Goal: Task Accomplishment & Management: Manage account settings

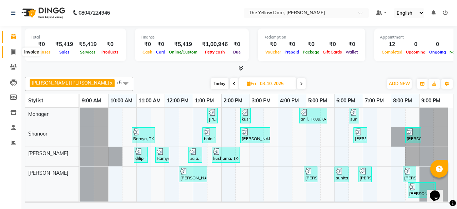
click at [16, 53] on span at bounding box center [13, 52] width 13 height 8
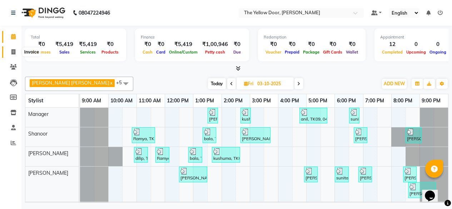
select select "service"
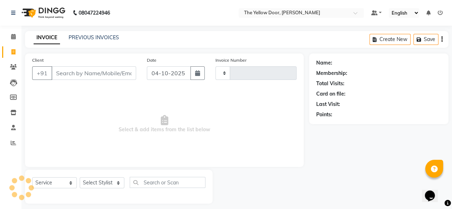
type input "03037"
select select "5650"
click at [107, 185] on select "Select Stylist" at bounding box center [102, 183] width 45 height 11
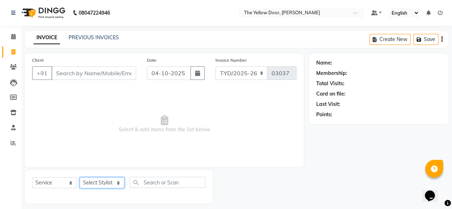
select select "71545"
click at [80, 178] on select "Select Stylist Amit Roy Bina Deena Jena Housekeeping Manager Sajiya Shefi Shano…" at bounding box center [102, 183] width 45 height 11
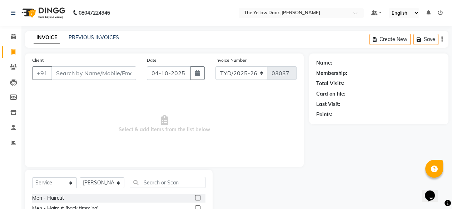
click at [195, 197] on label at bounding box center [197, 197] width 5 height 5
click at [195, 197] on input "checkbox" at bounding box center [197, 198] width 5 height 5
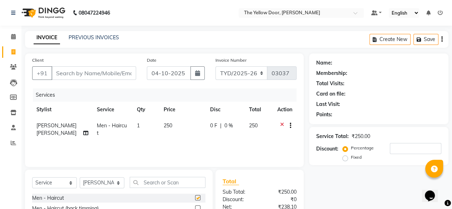
checkbox input "false"
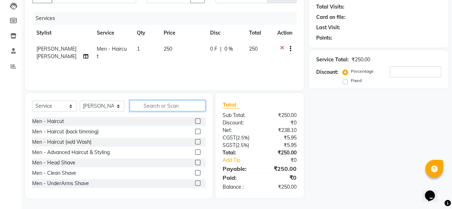
click at [171, 104] on input "text" at bounding box center [168, 105] width 76 height 11
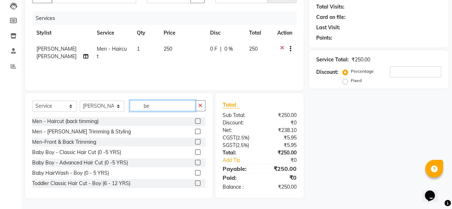
scroll to position [77, 0]
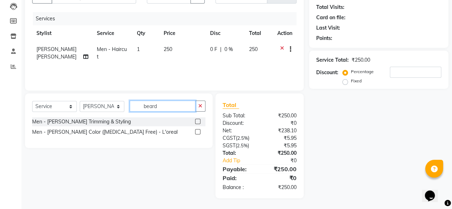
type input "beard"
click at [195, 121] on label at bounding box center [197, 121] width 5 height 5
click at [195, 121] on input "checkbox" at bounding box center [197, 122] width 5 height 5
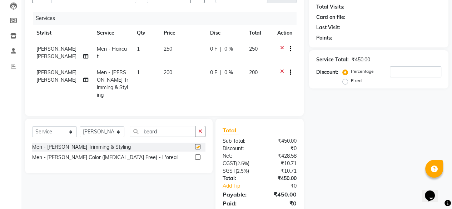
checkbox input "false"
click at [150, 126] on input "beard" at bounding box center [163, 131] width 66 height 11
click at [173, 126] on input "beard" at bounding box center [163, 131] width 66 height 11
type input "b"
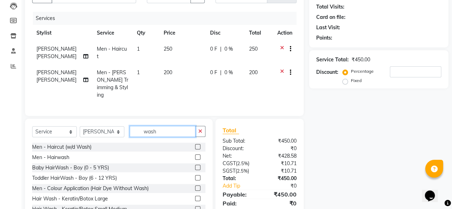
type input "wash"
click at [195, 155] on label at bounding box center [197, 157] width 5 height 5
click at [195, 155] on input "checkbox" at bounding box center [197, 157] width 5 height 5
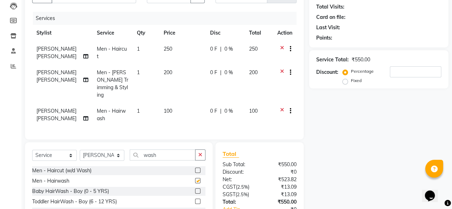
checkbox input "false"
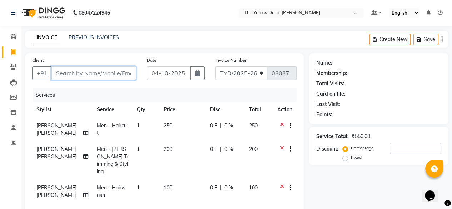
click at [129, 73] on input "Client" at bounding box center [93, 73] width 85 height 14
type input "9"
type input "0"
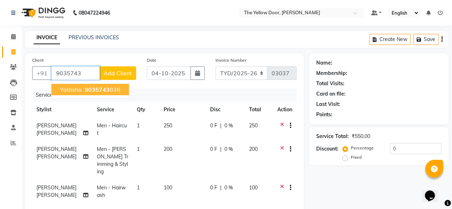
click at [77, 90] on span "yathsha" at bounding box center [71, 89] width 22 height 7
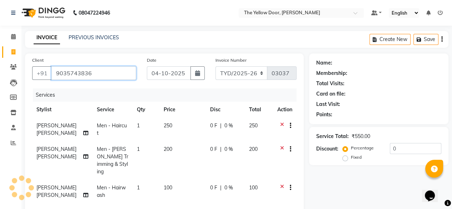
type input "9035743836"
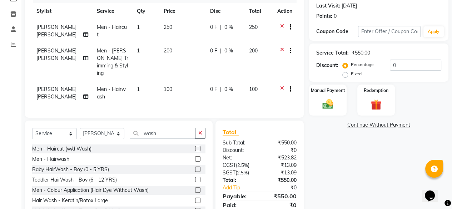
scroll to position [118, 0]
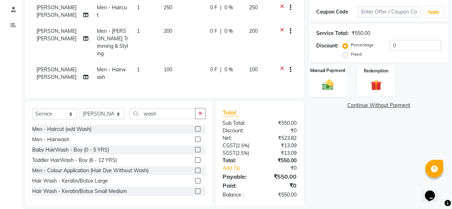
click at [322, 91] on img at bounding box center [328, 84] width 18 height 13
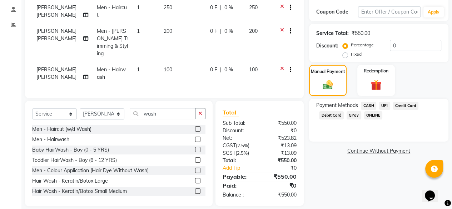
click at [382, 107] on span "UPI" at bounding box center [384, 106] width 11 height 8
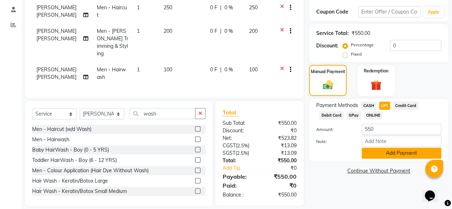
click at [399, 154] on button "Add Payment" at bounding box center [402, 153] width 80 height 11
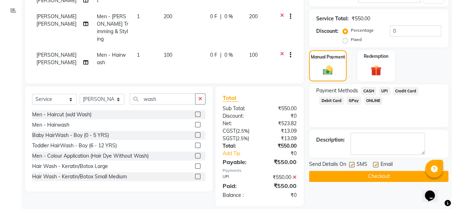
scroll to position [133, 0]
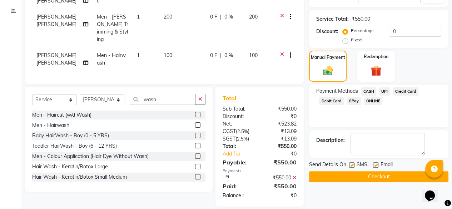
click at [382, 175] on button "Checkout" at bounding box center [378, 176] width 139 height 11
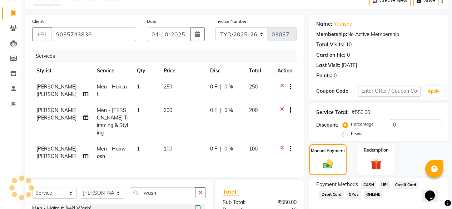
scroll to position [133, 0]
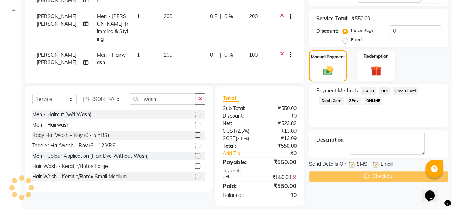
click at [346, 180] on div "Checkout" at bounding box center [378, 176] width 139 height 11
click at [346, 176] on div "Checkout" at bounding box center [378, 176] width 139 height 11
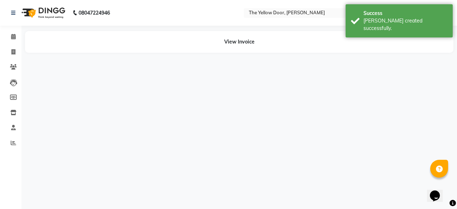
click at [346, 176] on div "08047224946 Select Location × The Yellow Door, Anekal Taluk Default Panel My Pa…" at bounding box center [228, 104] width 457 height 209
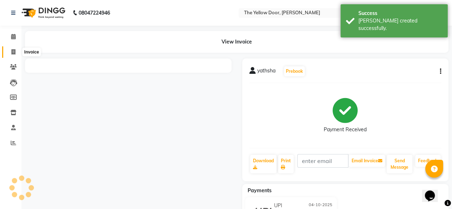
click at [13, 50] on icon at bounding box center [13, 51] width 4 height 5
select select "service"
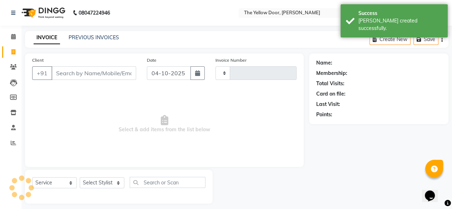
scroll to position [6, 0]
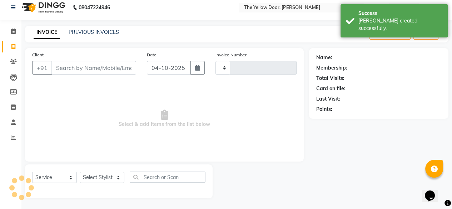
click at [83, 69] on input "Client" at bounding box center [93, 68] width 85 height 14
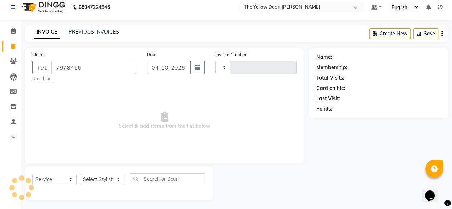
type input "79784169"
type input "03038"
select select "5650"
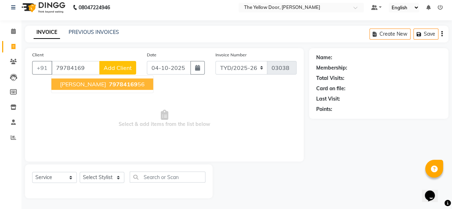
click at [119, 85] on ngb-highlight "79784169 56" at bounding box center [126, 84] width 37 height 7
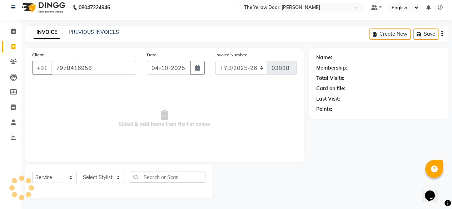
type input "7978416956"
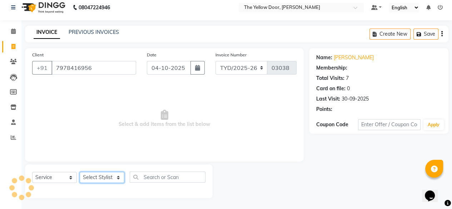
select select "1: Object"
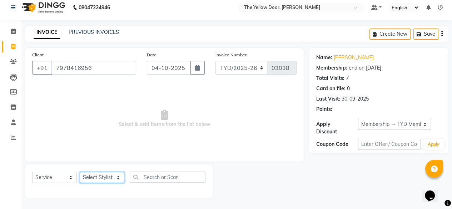
click at [107, 176] on select "Select Stylist Amit Roy Bina Deena Jena Housekeeping Manager Sajiya Shefi Shano…" at bounding box center [102, 177] width 45 height 11
select select "51707"
click at [80, 172] on select "Select Stylist Amit Roy Bina Deena Jena Housekeeping Manager Sajiya Shefi Shano…" at bounding box center [102, 177] width 45 height 11
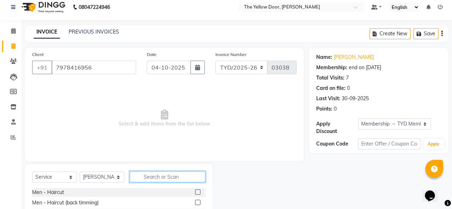
click at [181, 177] on input "text" at bounding box center [168, 176] width 76 height 11
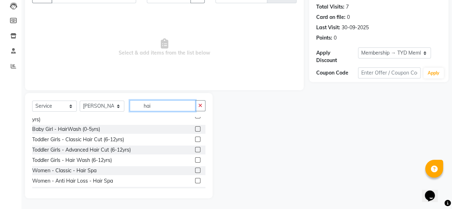
scroll to position [322, 0]
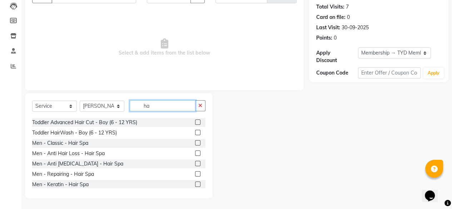
type input "h"
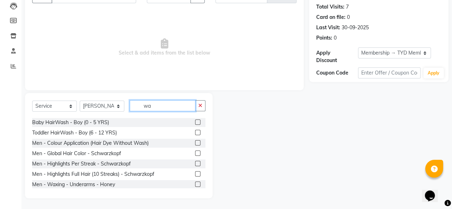
scroll to position [9, 0]
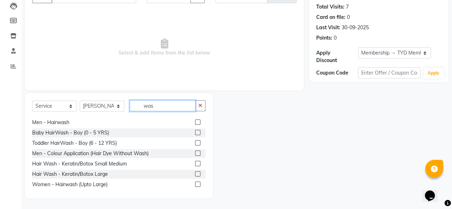
type input "was"
click at [195, 184] on label at bounding box center [197, 184] width 5 height 5
click at [195, 184] on input "checkbox" at bounding box center [197, 185] width 5 height 5
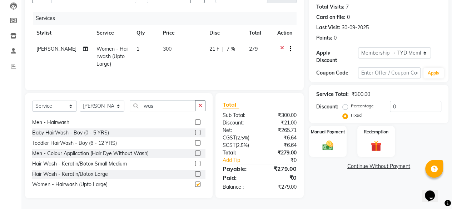
checkbox input "false"
click at [326, 132] on div "Manual Payment" at bounding box center [327, 141] width 39 height 33
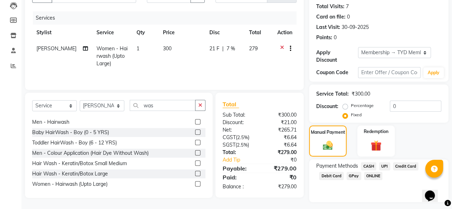
click at [387, 163] on span "UPI" at bounding box center [384, 167] width 11 height 8
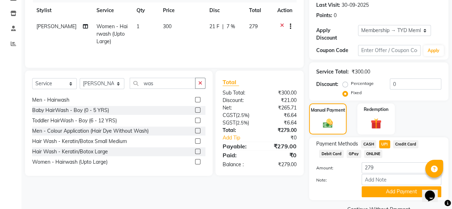
scroll to position [111, 0]
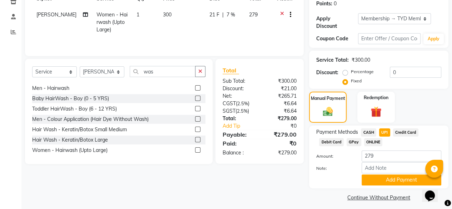
click at [386, 175] on button "Add Payment" at bounding box center [402, 180] width 80 height 11
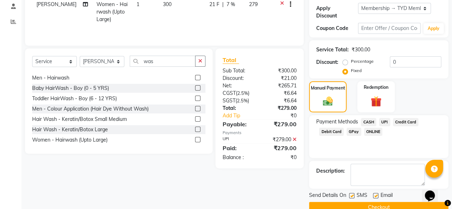
scroll to position [130, 0]
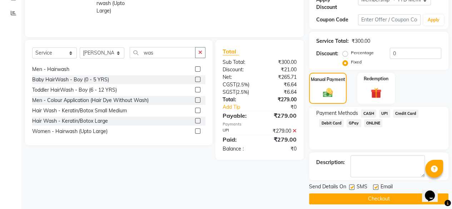
click at [358, 194] on button "Checkout" at bounding box center [378, 199] width 139 height 11
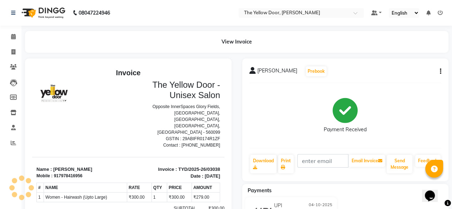
click at [282, 118] on div "Payment Received" at bounding box center [345, 116] width 192 height 54
click at [11, 143] on icon at bounding box center [13, 142] width 5 height 5
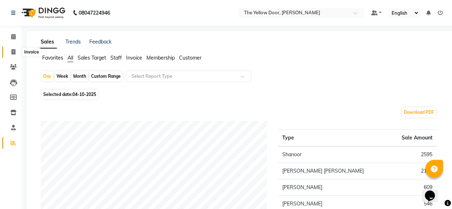
click at [13, 53] on icon at bounding box center [13, 51] width 4 height 5
select select "service"
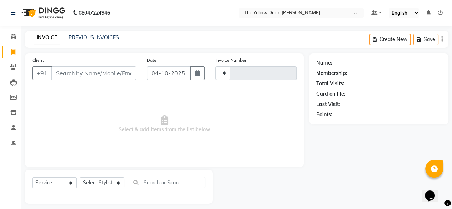
scroll to position [6, 0]
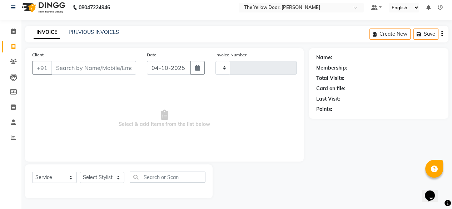
type input "03039"
select select "5650"
click at [95, 176] on select "Select Stylist" at bounding box center [102, 177] width 45 height 11
select select "51707"
click at [80, 172] on select "Select Stylist [PERSON_NAME] [PERSON_NAME] [PERSON_NAME] Housekeeping Manager S…" at bounding box center [102, 177] width 45 height 11
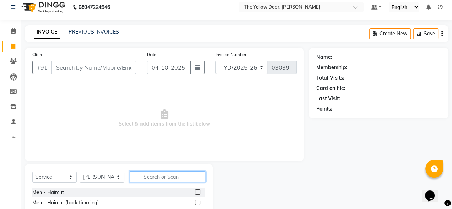
click at [178, 178] on input "text" at bounding box center [168, 176] width 76 height 11
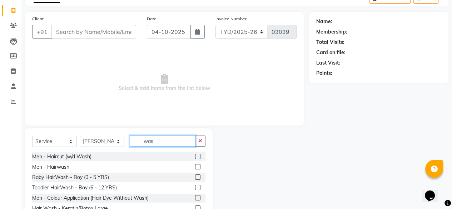
scroll to position [36, 0]
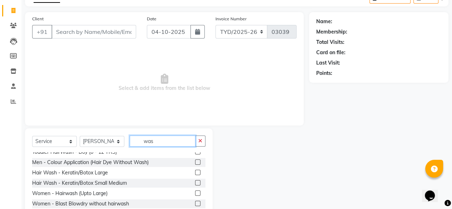
type input "was"
click at [195, 194] on label at bounding box center [197, 193] width 5 height 5
click at [195, 194] on input "checkbox" at bounding box center [197, 194] width 5 height 5
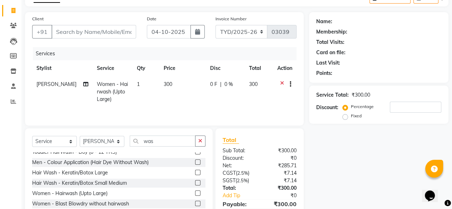
click at [195, 194] on label at bounding box center [197, 193] width 5 height 5
click at [195, 194] on input "checkbox" at bounding box center [197, 194] width 5 height 5
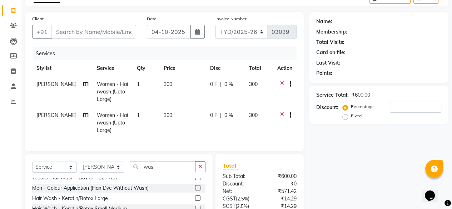
checkbox input "false"
click at [55, 116] on span "[PERSON_NAME]" at bounding box center [56, 115] width 40 height 6
select select "51707"
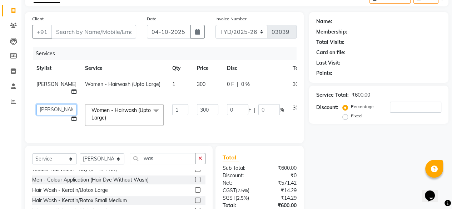
click at [48, 115] on select "Amit Roy Deena Jena Housekeeping Manager Sajiya Shefi Shanoor Shri Tina" at bounding box center [56, 109] width 40 height 11
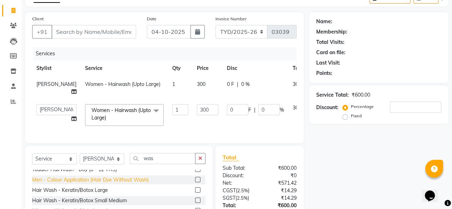
select select "93780"
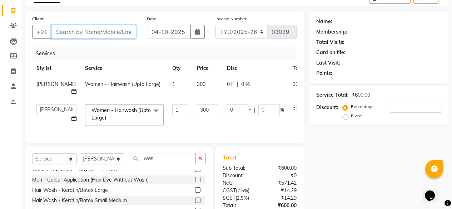
click at [95, 34] on input "Client" at bounding box center [93, 32] width 85 height 14
type input "8"
type input "0"
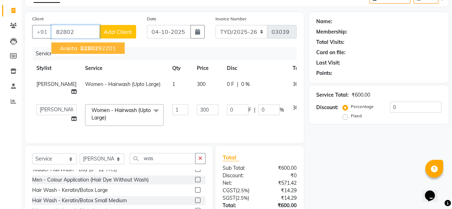
click at [93, 47] on span "82802" at bounding box center [89, 48] width 18 height 7
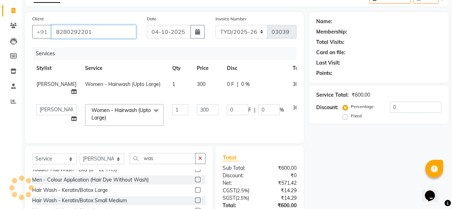
type input "8280292201"
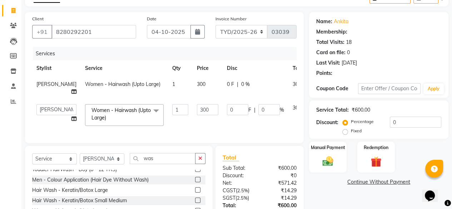
type input "21"
type input "7"
select select "1: Object"
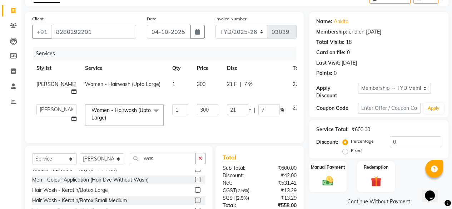
radio input "false"
radio input "true"
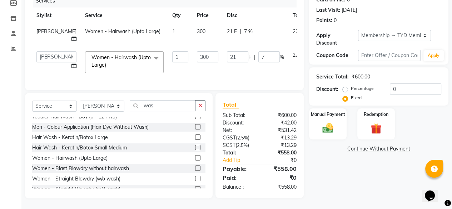
scroll to position [107, 0]
click at [333, 122] on img at bounding box center [328, 128] width 18 height 13
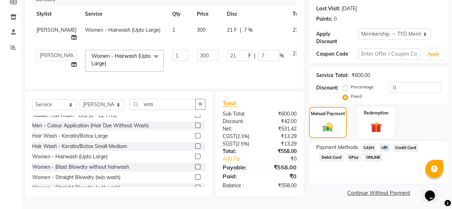
click at [383, 144] on span "UPI" at bounding box center [384, 148] width 11 height 8
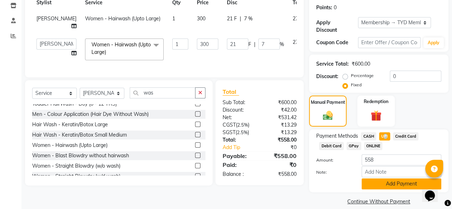
click at [399, 179] on button "Add Payment" at bounding box center [402, 184] width 80 height 11
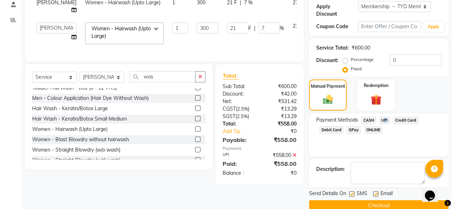
scroll to position [130, 0]
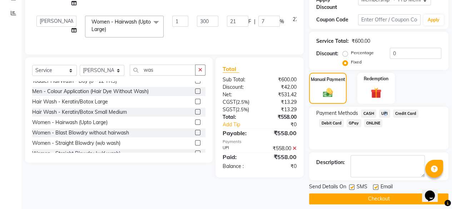
click at [390, 195] on button "Checkout" at bounding box center [378, 199] width 139 height 11
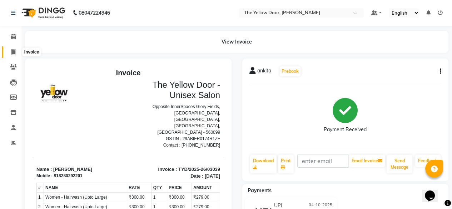
click at [9, 53] on span at bounding box center [13, 52] width 13 height 8
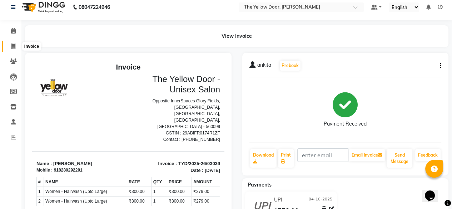
select select "service"
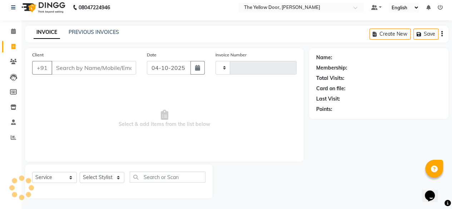
type input "03040"
select select "5650"
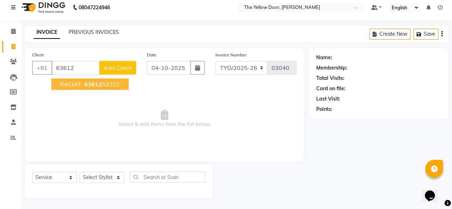
click at [102, 86] on ngb-highlight "63612 52101" at bounding box center [101, 84] width 37 height 7
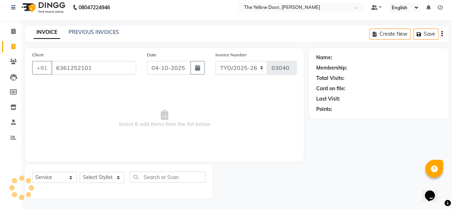
type input "6361252101"
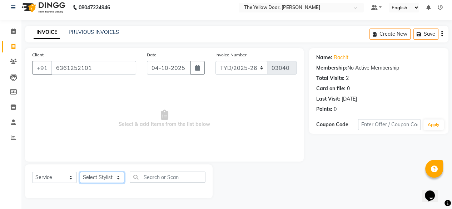
click at [115, 174] on select "Select Stylist [PERSON_NAME] [PERSON_NAME] [PERSON_NAME] Housekeeping Manager S…" at bounding box center [102, 177] width 45 height 11
select select "36569"
click at [80, 172] on select "Select Stylist [PERSON_NAME] [PERSON_NAME] [PERSON_NAME] Housekeeping Manager S…" at bounding box center [102, 177] width 45 height 11
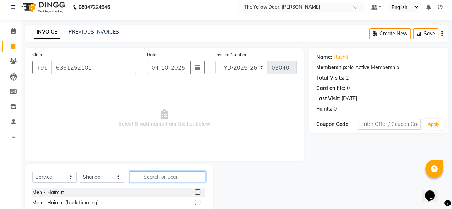
click at [139, 178] on input "text" at bounding box center [168, 176] width 76 height 11
click at [54, 192] on div "Men - Haircut" at bounding box center [48, 193] width 32 height 8
checkbox input "false"
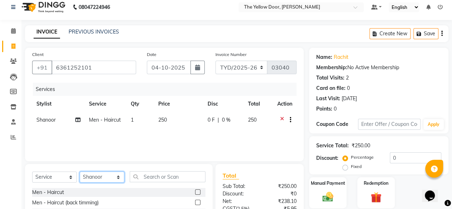
click at [109, 180] on select "Select Stylist [PERSON_NAME] [PERSON_NAME] [PERSON_NAME] Housekeeping Manager S…" at bounding box center [102, 177] width 45 height 11
drag, startPoint x: 309, startPoint y: 176, endPoint x: 325, endPoint y: 189, distance: 21.1
click at [325, 189] on div "Manual Payment" at bounding box center [327, 193] width 39 height 33
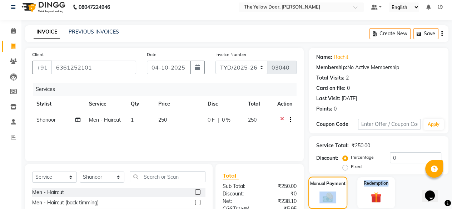
scroll to position [77, 0]
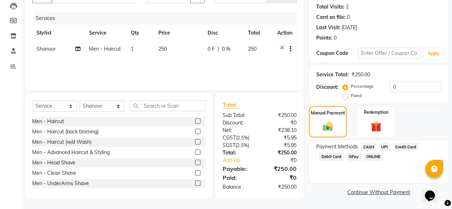
click at [382, 146] on span "UPI" at bounding box center [384, 147] width 11 height 8
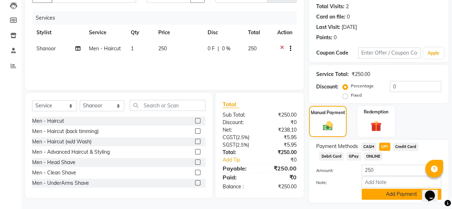
click at [376, 197] on button "Add Payment" at bounding box center [402, 194] width 80 height 11
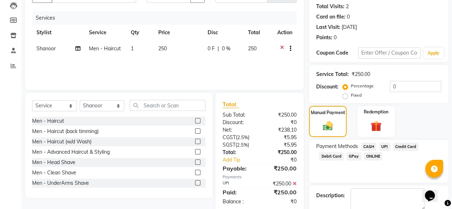
scroll to position [116, 0]
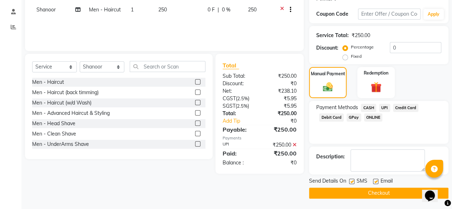
click at [364, 197] on button "Checkout" at bounding box center [378, 193] width 139 height 11
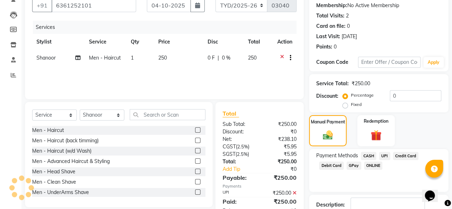
scroll to position [65, 0]
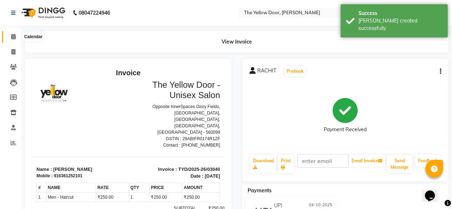
click at [14, 38] on icon at bounding box center [13, 36] width 5 height 5
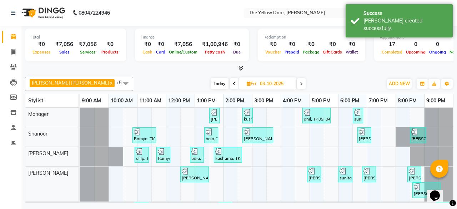
scroll to position [34, 0]
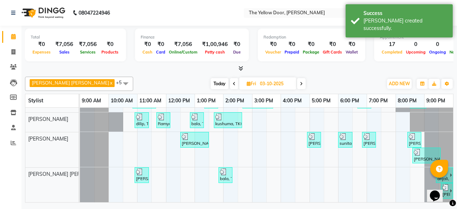
click at [300, 83] on icon at bounding box center [301, 84] width 3 height 4
type input "04-10-2025"
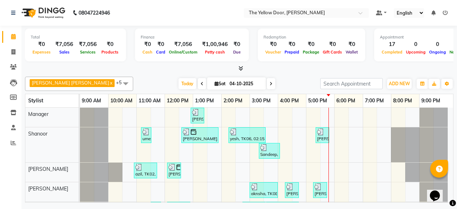
scroll to position [0, 0]
click at [49, 79] on span "Deena Jena x" at bounding box center [72, 83] width 85 height 8
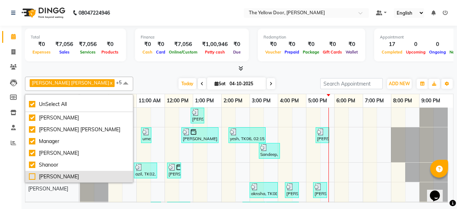
click at [53, 173] on div "[PERSON_NAME]" at bounding box center [79, 177] width 100 height 8
checkbox input "false"
checkbox input "true"
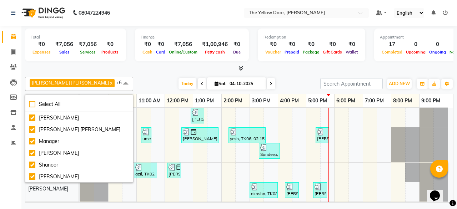
click at [137, 79] on div "Today Sat 04-10-2025" at bounding box center [227, 84] width 180 height 11
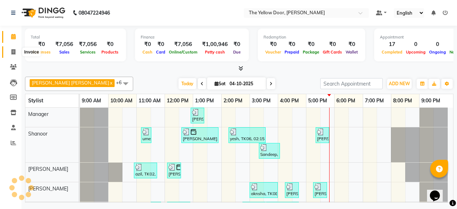
click at [14, 51] on icon at bounding box center [13, 51] width 4 height 5
select select "service"
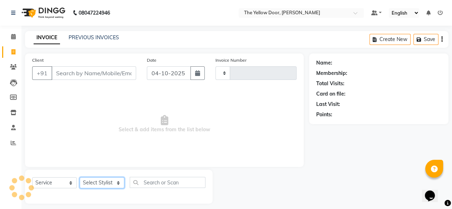
click at [99, 188] on select "Select Stylist" at bounding box center [102, 183] width 45 height 11
click at [103, 184] on select "Select Stylist" at bounding box center [102, 183] width 45 height 11
click at [101, 180] on select "Select Stylist" at bounding box center [102, 183] width 45 height 11
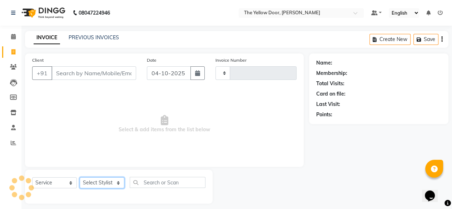
click at [101, 180] on select "Select Stylist" at bounding box center [102, 183] width 45 height 11
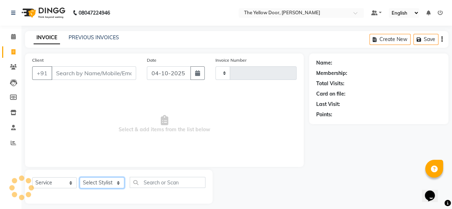
click at [101, 180] on select "Select Stylist" at bounding box center [102, 183] width 45 height 11
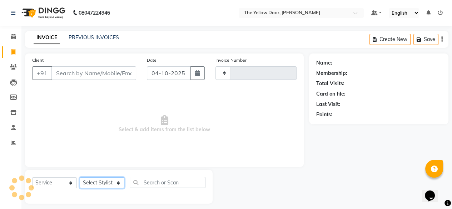
click at [101, 180] on select "Select Stylist" at bounding box center [102, 183] width 45 height 11
type input "03041"
select select "5650"
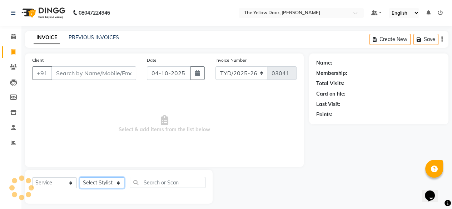
click at [101, 180] on select "Select Stylist" at bounding box center [102, 183] width 45 height 11
click at [101, 180] on select "Select Stylist [PERSON_NAME] [PERSON_NAME] [PERSON_NAME] Housekeeping Manager S…" at bounding box center [102, 183] width 45 height 11
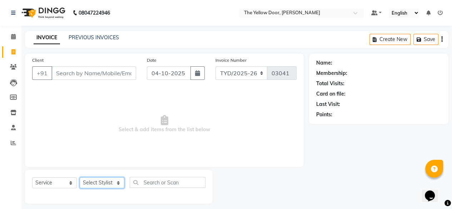
click at [101, 180] on select "Select Stylist [PERSON_NAME] [PERSON_NAME] [PERSON_NAME] Housekeeping Manager S…" at bounding box center [102, 183] width 45 height 11
click at [80, 178] on select "Select Stylist [PERSON_NAME] [PERSON_NAME] [PERSON_NAME] Housekeeping Manager S…" at bounding box center [102, 183] width 45 height 11
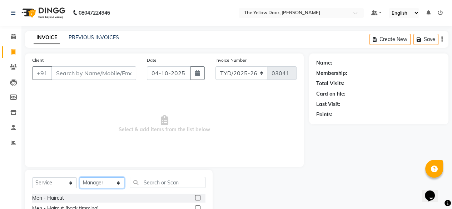
click at [110, 188] on select "Select Stylist [PERSON_NAME] [PERSON_NAME] [PERSON_NAME] Housekeeping Manager S…" at bounding box center [102, 183] width 45 height 11
select select "93780"
click at [80, 178] on select "Select Stylist [PERSON_NAME] [PERSON_NAME] [PERSON_NAME] Housekeeping Manager S…" at bounding box center [102, 183] width 45 height 11
click at [174, 184] on input "text" at bounding box center [168, 182] width 76 height 11
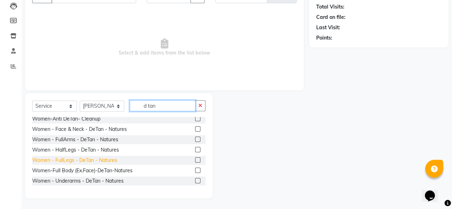
scroll to position [292, 0]
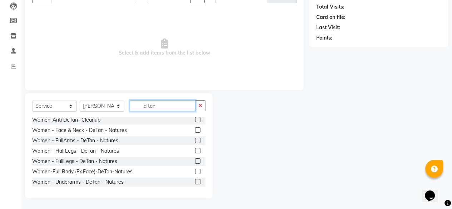
type input "d tan"
click at [195, 131] on label at bounding box center [197, 130] width 5 height 5
click at [195, 131] on input "checkbox" at bounding box center [197, 130] width 5 height 5
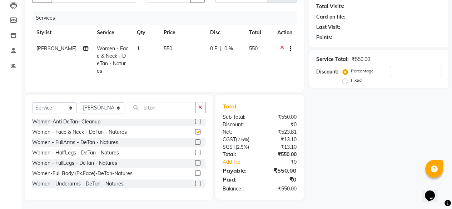
checkbox input "false"
click at [157, 109] on input "d tan" at bounding box center [163, 107] width 66 height 11
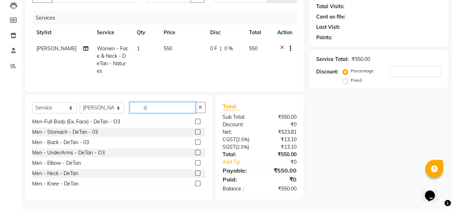
scroll to position [426, 0]
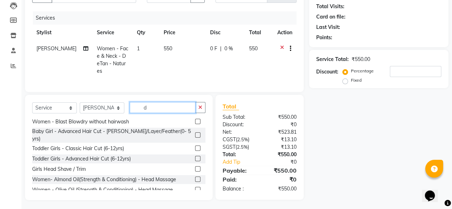
type input "d"
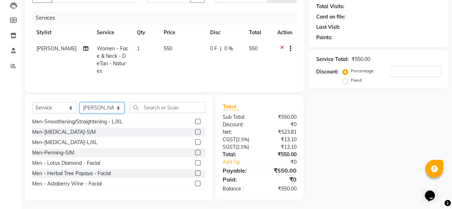
drag, startPoint x: 102, startPoint y: 105, endPoint x: 99, endPoint y: 138, distance: 33.8
click at [99, 138] on div "Select Service Product Membership Package Voucher Prepaid Gift Card Select Styl…" at bounding box center [119, 147] width 188 height 105
select select "71545"
click at [80, 103] on select "Select Stylist [PERSON_NAME] [PERSON_NAME] [PERSON_NAME] Housekeeping Manager S…" at bounding box center [102, 108] width 45 height 11
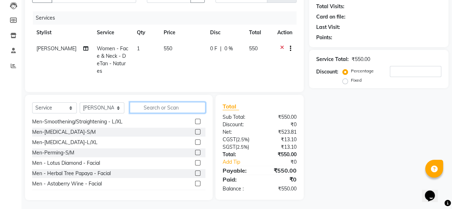
click at [166, 104] on input "text" at bounding box center [168, 107] width 76 height 11
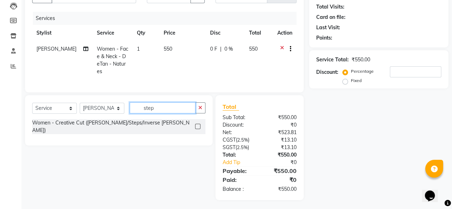
type input "step"
click at [197, 124] on label at bounding box center [197, 126] width 5 height 5
click at [197, 125] on input "checkbox" at bounding box center [197, 127] width 5 height 5
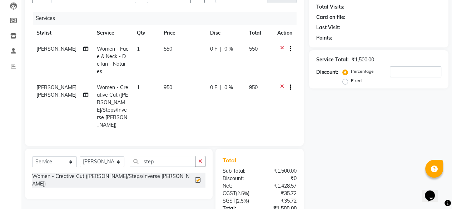
checkbox input "false"
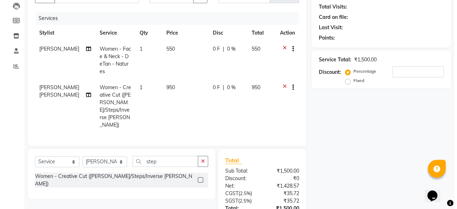
scroll to position [0, 0]
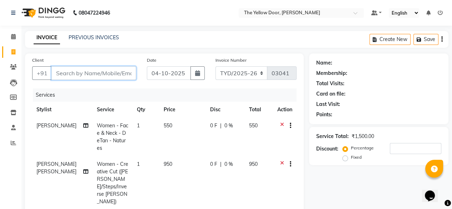
click at [105, 71] on input "Client" at bounding box center [93, 73] width 85 height 14
type input "9"
type input "0"
click at [66, 73] on input "9137761662" at bounding box center [75, 73] width 48 height 14
type input "9167761662"
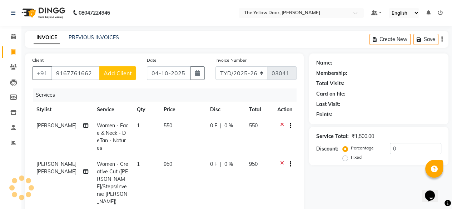
click at [117, 73] on span "Add Client" at bounding box center [118, 73] width 28 height 7
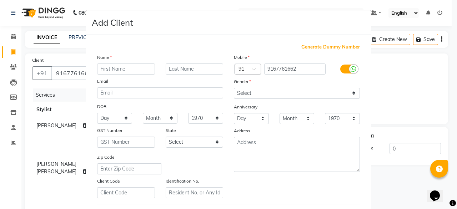
click at [120, 68] on input "text" at bounding box center [126, 69] width 58 height 11
type input "swagata"
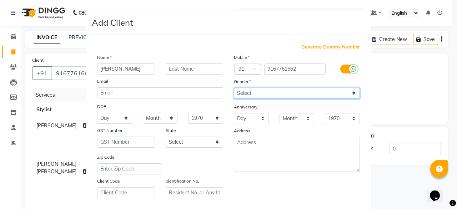
click at [267, 97] on select "Select Male Female Other Prefer Not To Say" at bounding box center [297, 93] width 126 height 11
select select "female"
click at [234, 88] on select "Select Male Female Other Prefer Not To Say" at bounding box center [297, 93] width 126 height 11
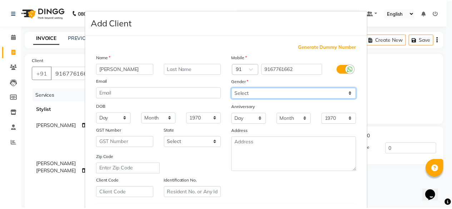
scroll to position [124, 0]
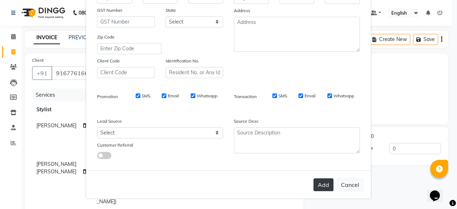
click at [319, 182] on button "Add" at bounding box center [324, 185] width 20 height 13
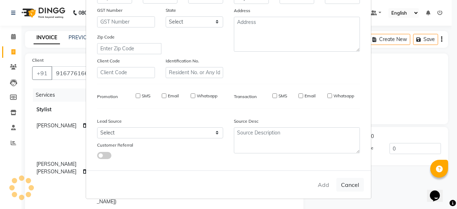
select select
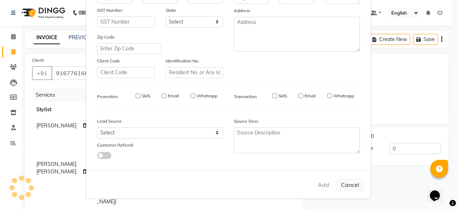
select select
checkbox input "false"
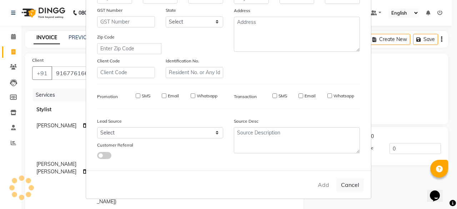
checkbox input "false"
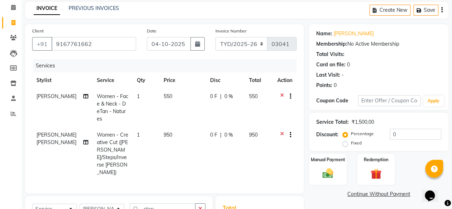
scroll to position [115, 0]
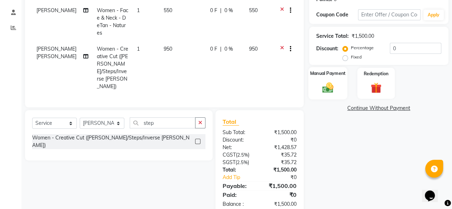
click at [327, 80] on div "Manual Payment" at bounding box center [327, 83] width 39 height 33
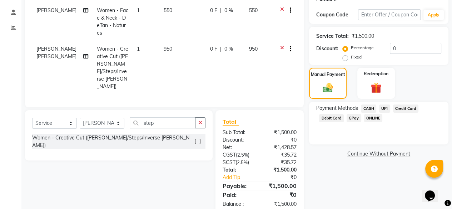
click at [324, 118] on span "Debit Card" at bounding box center [331, 118] width 25 height 8
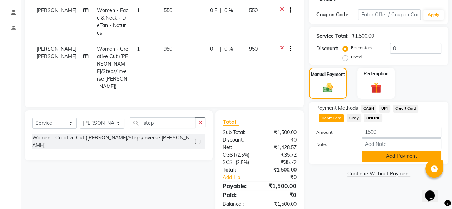
click at [394, 156] on button "Add Payment" at bounding box center [402, 156] width 80 height 11
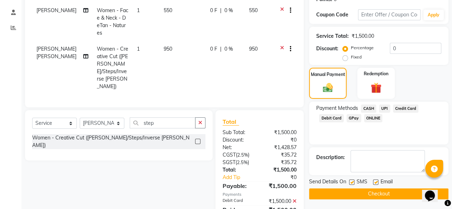
scroll to position [130, 0]
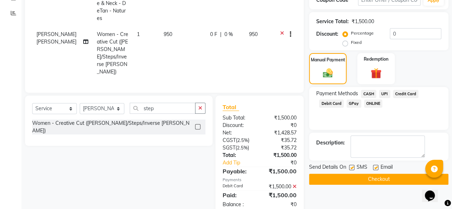
click at [376, 168] on label at bounding box center [375, 167] width 5 height 5
click at [376, 168] on input "checkbox" at bounding box center [375, 168] width 5 height 5
checkbox input "false"
click at [374, 177] on button "Checkout" at bounding box center [378, 179] width 139 height 11
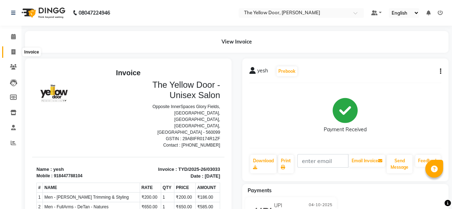
click at [14, 51] on icon at bounding box center [13, 51] width 4 height 5
select select "service"
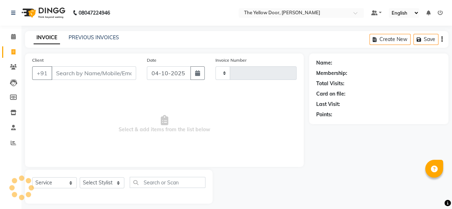
scroll to position [6, 0]
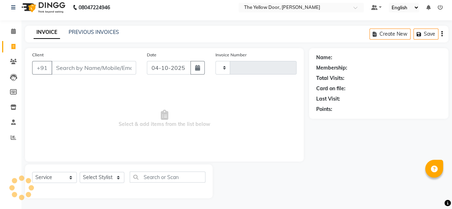
type input "03041"
select select "5650"
click at [111, 178] on select "Select Stylist" at bounding box center [102, 177] width 45 height 11
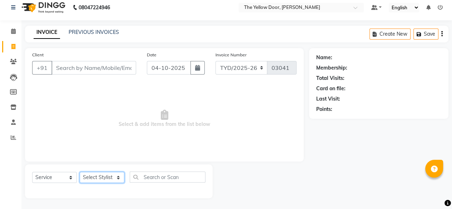
select select "41281"
click at [80, 172] on select "Select Stylist [PERSON_NAME] [PERSON_NAME] [PERSON_NAME] Housekeeping Manager S…" at bounding box center [102, 177] width 45 height 11
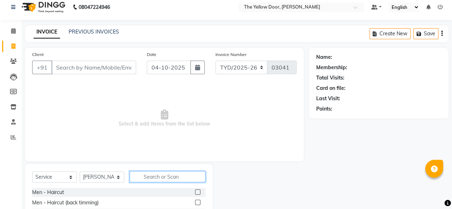
click at [172, 177] on input "text" at bounding box center [168, 176] width 76 height 11
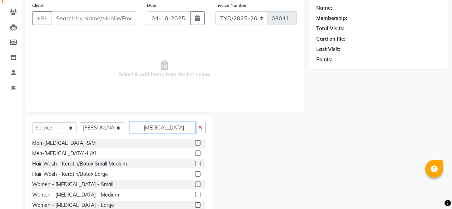
scroll to position [64, 0]
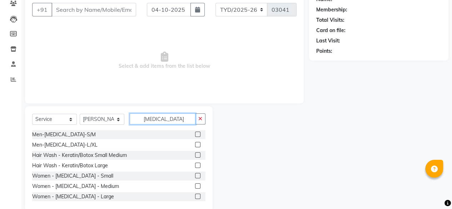
type input "[MEDICAL_DATA]"
click at [195, 187] on label at bounding box center [197, 186] width 5 height 5
click at [195, 187] on input "checkbox" at bounding box center [197, 186] width 5 height 5
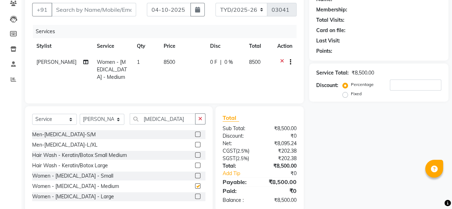
checkbox input "false"
click at [170, 117] on input "[MEDICAL_DATA]" at bounding box center [163, 119] width 66 height 11
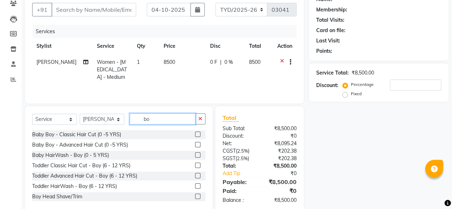
type input "b"
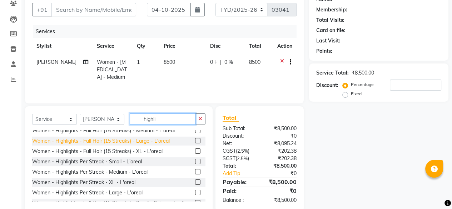
scroll to position [58, 0]
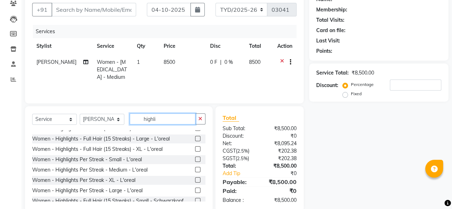
type input "highli"
click at [195, 172] on label at bounding box center [197, 169] width 5 height 5
click at [195, 172] on input "checkbox" at bounding box center [197, 170] width 5 height 5
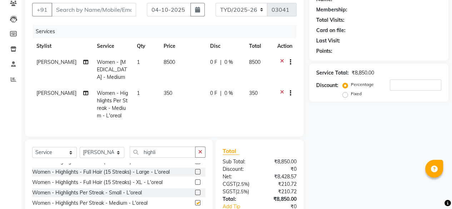
checkbox input "false"
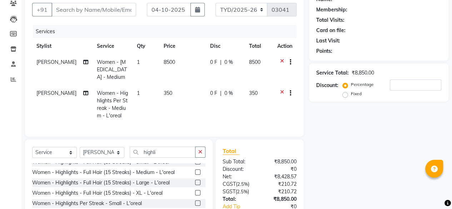
scroll to position [47, 0]
click at [195, 170] on label at bounding box center [197, 172] width 5 height 5
click at [195, 171] on input "checkbox" at bounding box center [197, 173] width 5 height 5
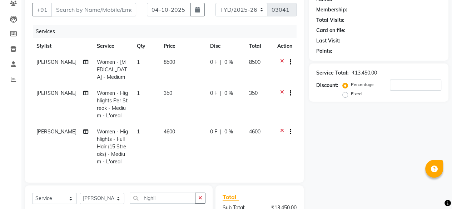
checkbox input "false"
click at [282, 128] on icon at bounding box center [282, 132] width 4 height 9
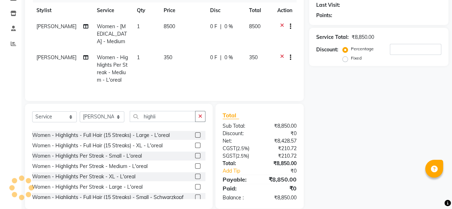
scroll to position [59, 0]
click at [195, 154] on label at bounding box center [197, 156] width 5 height 5
click at [195, 154] on input "checkbox" at bounding box center [197, 156] width 5 height 5
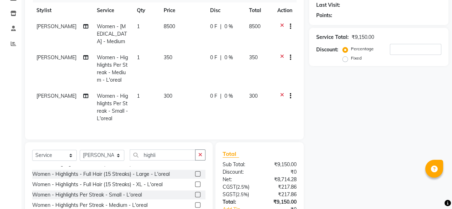
click at [283, 54] on icon at bounding box center [282, 58] width 4 height 9
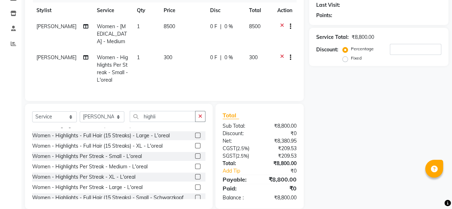
click at [195, 154] on label at bounding box center [197, 156] width 5 height 5
click at [195, 154] on input "checkbox" at bounding box center [197, 156] width 5 height 5
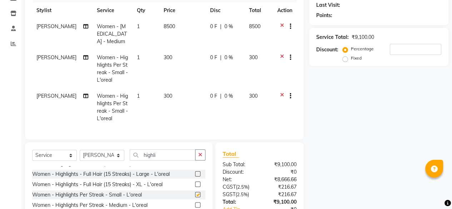
checkbox input "false"
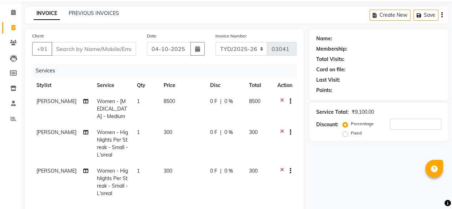
scroll to position [0, 0]
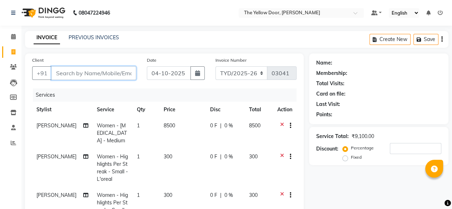
click at [121, 70] on input "Client" at bounding box center [93, 73] width 85 height 14
type input "9"
type input "0"
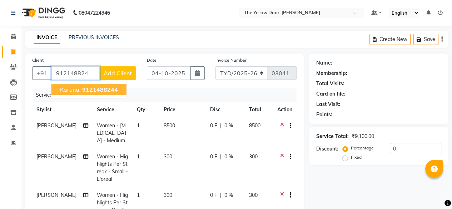
click at [116, 89] on button "karuna 912148824 4" at bounding box center [88, 89] width 75 height 11
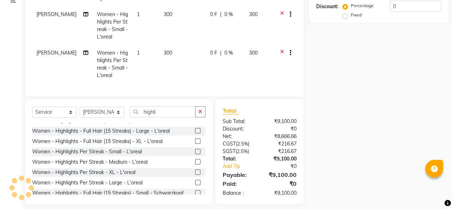
scroll to position [143, 0]
type input "9121488244"
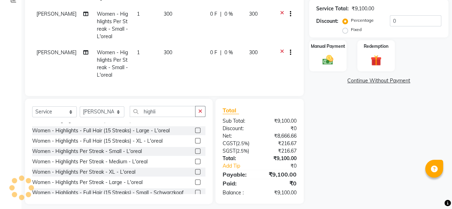
scroll to position [8, 0]
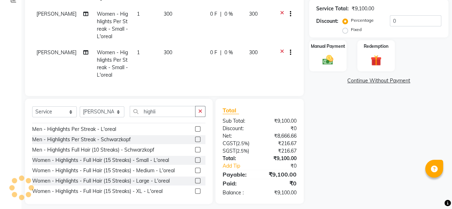
select select "1: Object"
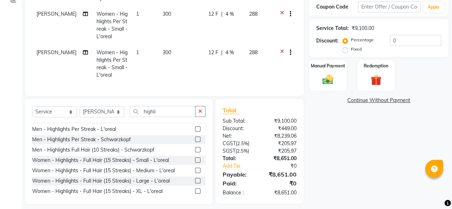
radio input "false"
radio input "true"
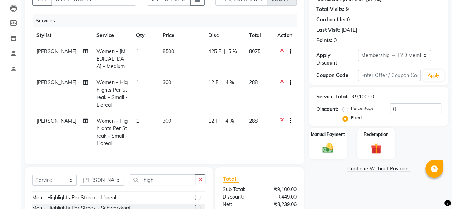
scroll to position [75, 0]
click at [402, 103] on input "0" at bounding box center [415, 108] width 51 height 11
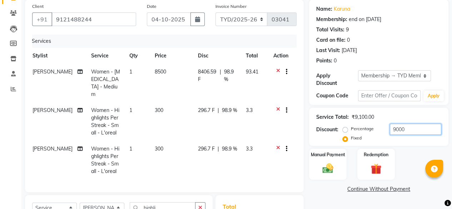
scroll to position [135, 0]
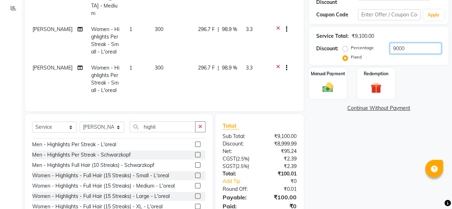
type input "9000"
drag, startPoint x: 243, startPoint y: 130, endPoint x: 216, endPoint y: 128, distance: 26.9
click at [216, 128] on div "Total Sub Total: ₹9,100.00 Discount: ₹8,999.99 Net: ₹95.24 CGST ( 2.5% ) ₹2.39 …" at bounding box center [259, 170] width 88 height 113
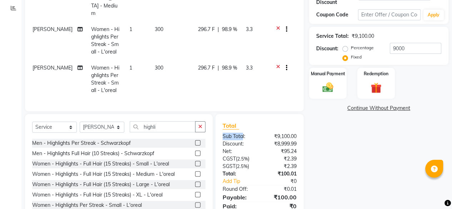
scroll to position [21, 0]
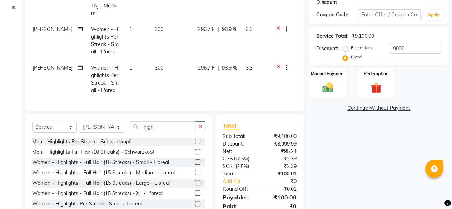
click at [195, 170] on label at bounding box center [197, 172] width 5 height 5
click at [195, 171] on input "checkbox" at bounding box center [197, 173] width 5 height 5
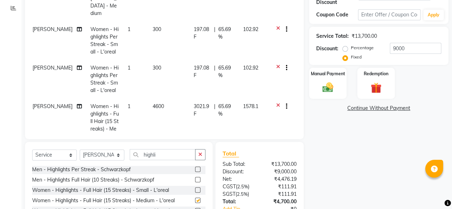
checkbox input "false"
click at [192, 163] on div "Select Service Product Membership Package Voucher Prepaid Gift Card Select Styl…" at bounding box center [118, 157] width 173 height 17
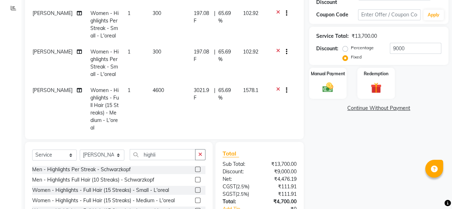
click at [276, 87] on icon at bounding box center [278, 91] width 4 height 9
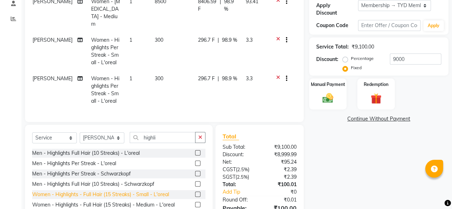
scroll to position [124, 0]
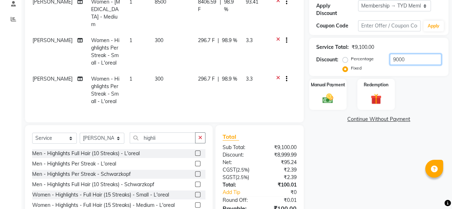
click at [415, 55] on input "9000" at bounding box center [415, 59] width 51 height 11
type input "9"
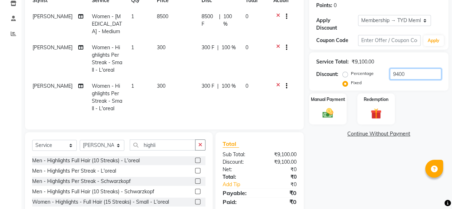
scroll to position [113, 0]
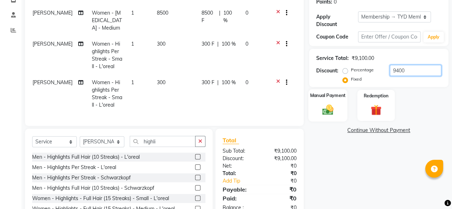
type input "9400"
click at [336, 103] on img at bounding box center [328, 109] width 18 height 13
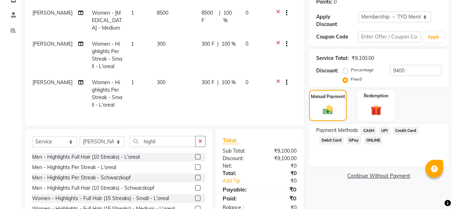
click at [385, 127] on span "UPI" at bounding box center [384, 131] width 11 height 8
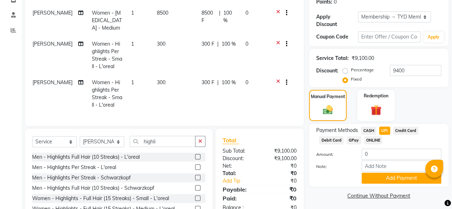
scroll to position [147, 0]
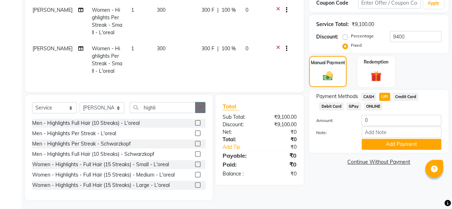
click at [200, 109] on button "button" at bounding box center [200, 107] width 10 height 11
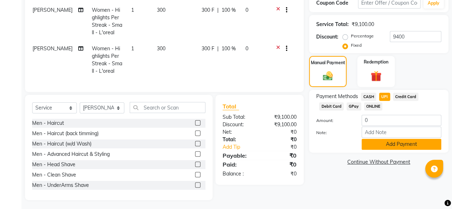
click at [409, 140] on button "Add Payment" at bounding box center [402, 144] width 80 height 11
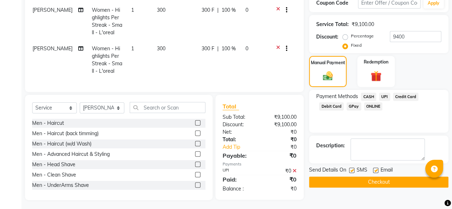
click at [377, 168] on label at bounding box center [375, 170] width 5 height 5
click at [377, 169] on input "checkbox" at bounding box center [375, 171] width 5 height 5
checkbox input "false"
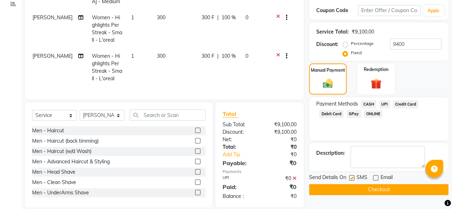
scroll to position [144, 0]
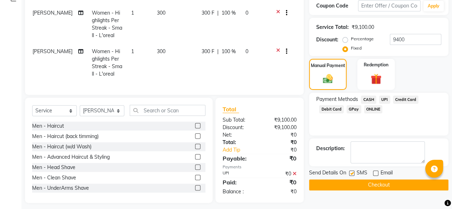
click at [294, 171] on icon at bounding box center [295, 173] width 4 height 5
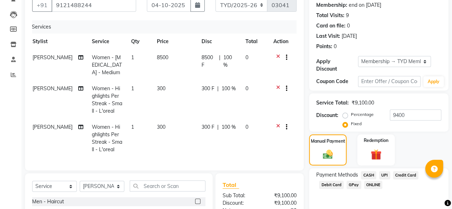
scroll to position [69, 0]
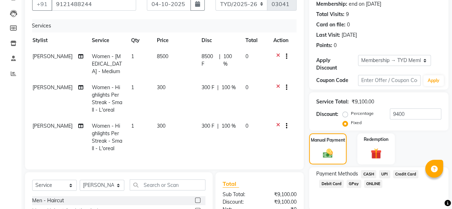
click at [278, 84] on icon at bounding box center [278, 88] width 4 height 9
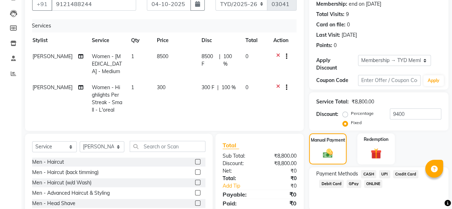
click at [277, 84] on icon at bounding box center [278, 88] width 4 height 9
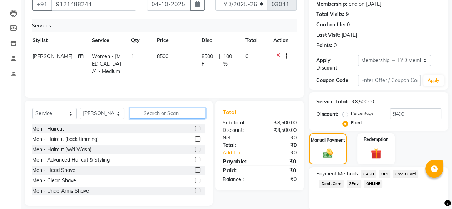
click at [173, 110] on input "text" at bounding box center [168, 113] width 76 height 11
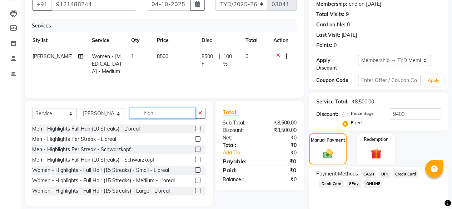
type input "highli"
click at [195, 180] on label at bounding box center [197, 180] width 5 height 5
click at [195, 180] on input "checkbox" at bounding box center [197, 181] width 5 height 5
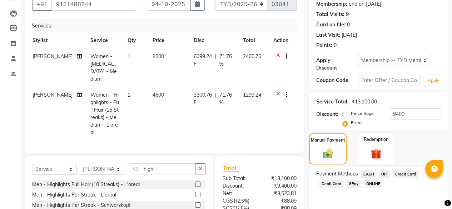
checkbox input "false"
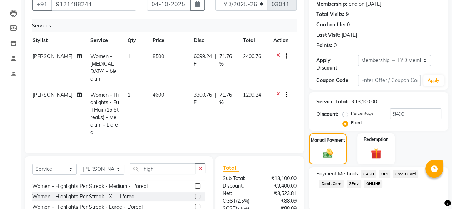
scroll to position [94, 0]
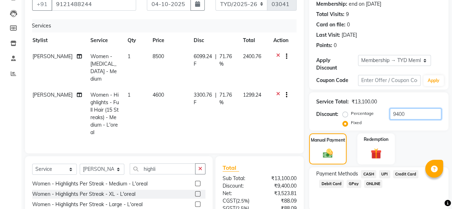
click at [410, 109] on input "9400" at bounding box center [415, 114] width 51 height 11
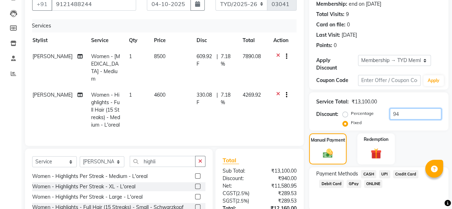
type input "9"
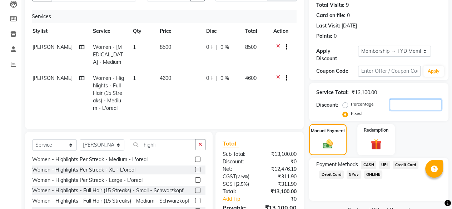
scroll to position [79, 0]
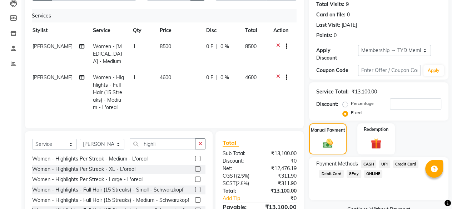
click at [278, 74] on icon at bounding box center [278, 78] width 4 height 9
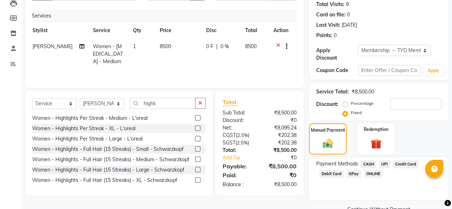
click at [195, 119] on label at bounding box center [197, 117] width 5 height 5
click at [195, 119] on input "checkbox" at bounding box center [197, 118] width 5 height 5
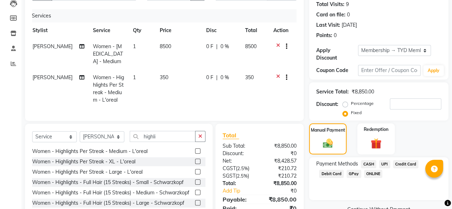
click at [195, 149] on label at bounding box center [197, 151] width 5 height 5
click at [195, 149] on input "checkbox" at bounding box center [197, 151] width 5 height 5
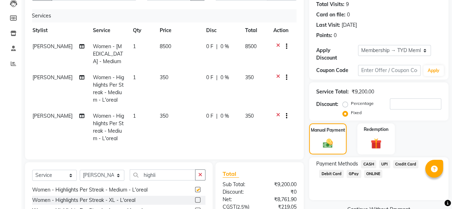
checkbox input "false"
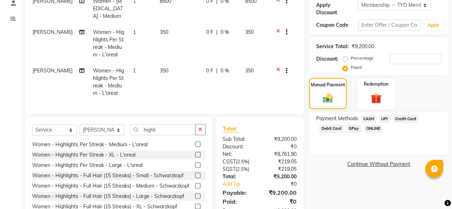
scroll to position [147, 0]
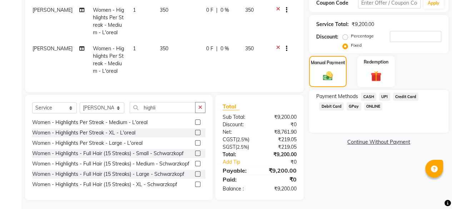
click at [195, 142] on label at bounding box center [197, 142] width 5 height 5
click at [195, 142] on input "checkbox" at bounding box center [197, 143] width 5 height 5
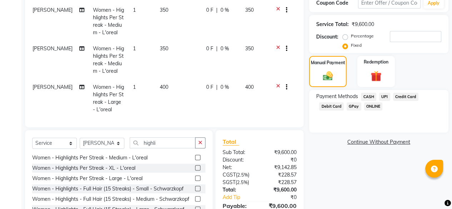
click at [195, 178] on label at bounding box center [197, 178] width 5 height 5
click at [195, 178] on input "checkbox" at bounding box center [197, 178] width 5 height 5
checkbox input "false"
click at [276, 45] on icon at bounding box center [278, 49] width 4 height 9
click at [278, 6] on icon at bounding box center [278, 10] width 4 height 9
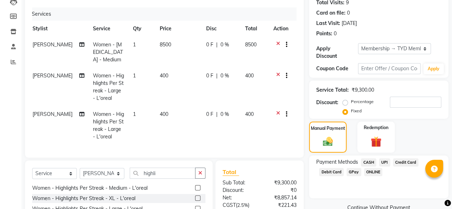
scroll to position [81, 0]
click at [163, 46] on span "8500" at bounding box center [165, 45] width 11 height 6
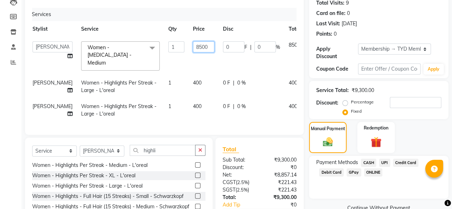
click at [193, 48] on input "8500" at bounding box center [203, 46] width 21 height 11
type input "8600"
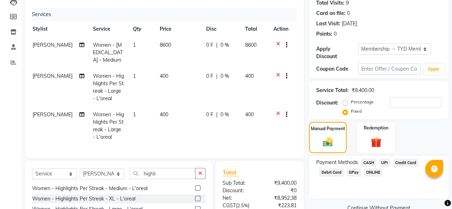
click at [238, 60] on td "0 F | 0 %" at bounding box center [221, 52] width 39 height 31
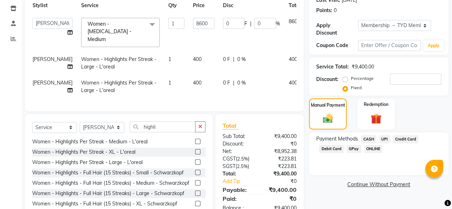
scroll to position [123, 0]
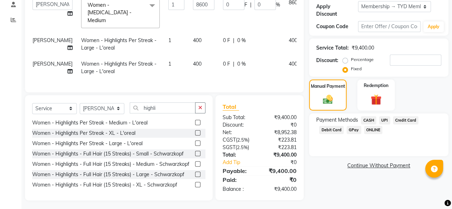
click at [385, 116] on span "UPI" at bounding box center [384, 120] width 11 height 8
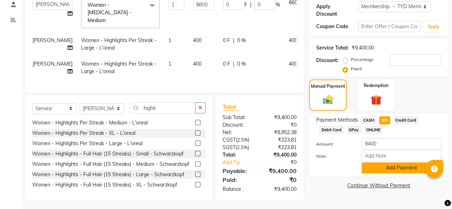
click at [394, 163] on button "Add Payment" at bounding box center [402, 168] width 80 height 11
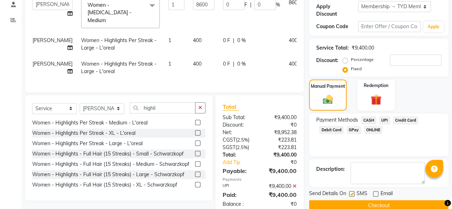
scroll to position [138, 0]
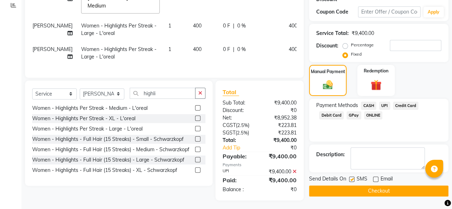
click at [370, 186] on button "Checkout" at bounding box center [378, 191] width 139 height 11
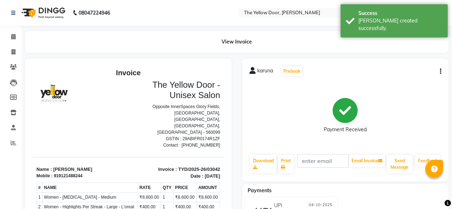
scroll to position [6, 0]
click at [11, 143] on icon at bounding box center [13, 142] width 5 height 5
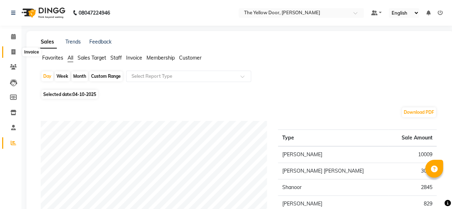
click at [15, 53] on icon at bounding box center [13, 51] width 4 height 5
select select "service"
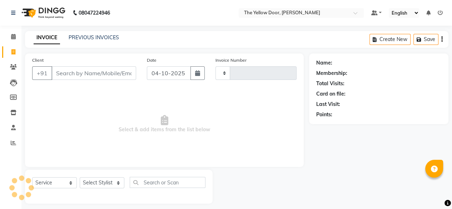
type input "03043"
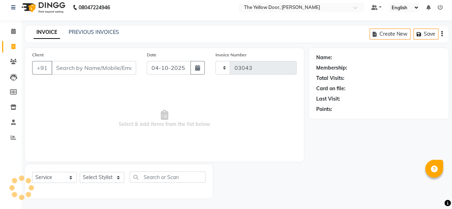
select select "5650"
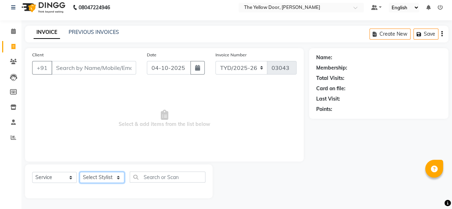
drag, startPoint x: 103, startPoint y: 182, endPoint x: 101, endPoint y: 101, distance: 80.8
click at [101, 101] on div "Client +91 Date [DATE] Invoice Number TYD/2025-26 V/[PHONE_NUMBER] Select & add…" at bounding box center [164, 123] width 289 height 150
select select "41281"
click at [80, 172] on select "Select Stylist [PERSON_NAME] [PERSON_NAME] [PERSON_NAME] Housekeeping Manager S…" at bounding box center [102, 177] width 45 height 11
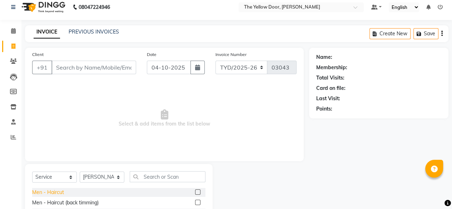
click at [50, 190] on div "Men - Haircut" at bounding box center [48, 193] width 32 height 8
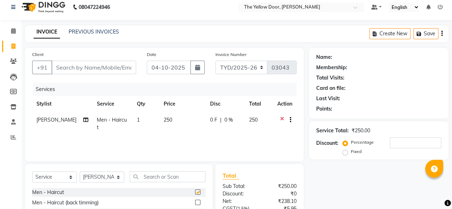
checkbox input "false"
drag, startPoint x: 98, startPoint y: 181, endPoint x: 98, endPoint y: 112, distance: 69.7
click at [98, 112] on div "Client +91 Date [DATE] Invoice Number TYD/2025-26 V/[PHONE_NUMBER] Services Sty…" at bounding box center [164, 159] width 289 height 222
select select "71545"
click at [80, 172] on select "Select Stylist [PERSON_NAME] [PERSON_NAME] [PERSON_NAME] Housekeeping Manager S…" at bounding box center [102, 177] width 45 height 11
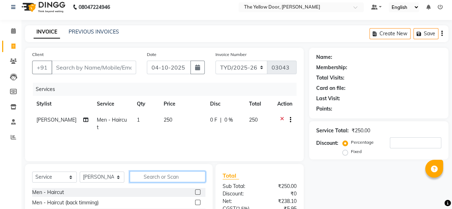
click at [146, 173] on input "text" at bounding box center [168, 176] width 76 height 11
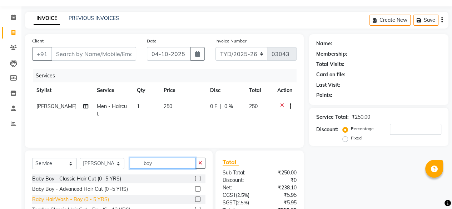
scroll to position [21, 0]
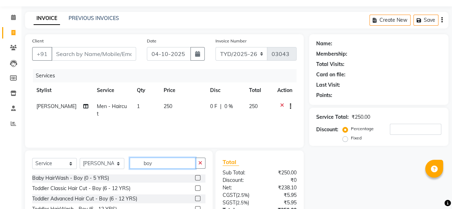
type input "boy"
drag, startPoint x: 99, startPoint y: 184, endPoint x: 96, endPoint y: 191, distance: 7.4
click at [96, 191] on div "Toddler Classic Hair Cut - Boy (6 - 12 YRS)" at bounding box center [118, 188] width 173 height 9
click at [96, 191] on div "Toddler Classic Hair Cut - Boy (6 - 12 YRS)" at bounding box center [81, 189] width 98 height 8
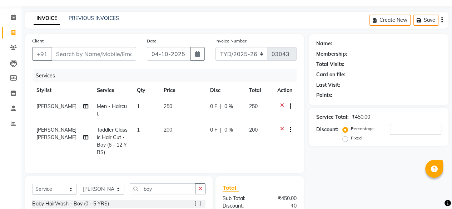
checkbox input "false"
click at [104, 56] on input "Client" at bounding box center [93, 54] width 85 height 14
type input "9"
type input "0"
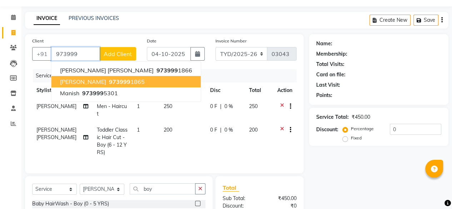
click at [115, 83] on button "[PERSON_NAME] 973999 1865" at bounding box center [125, 81] width 149 height 11
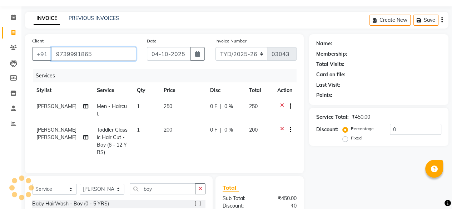
type input "9739991865"
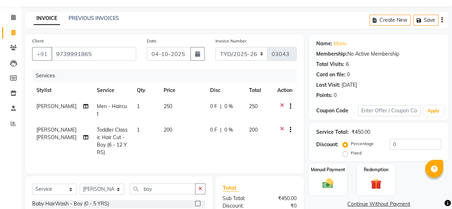
scroll to position [102, 0]
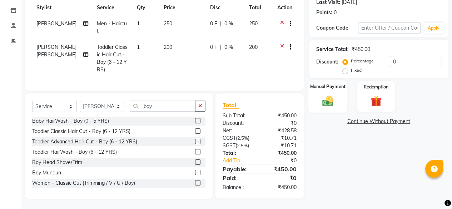
click at [324, 101] on img at bounding box center [328, 100] width 18 height 13
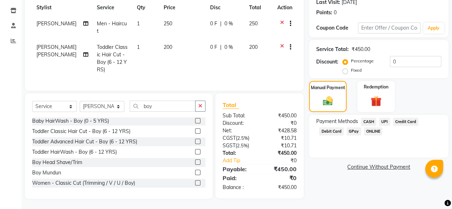
click at [382, 119] on span "UPI" at bounding box center [384, 122] width 11 height 8
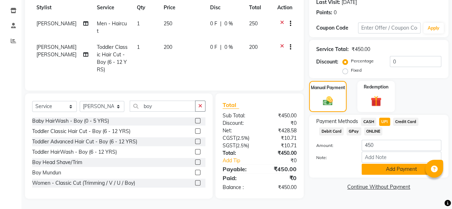
click at [389, 171] on button "Add Payment" at bounding box center [402, 169] width 80 height 11
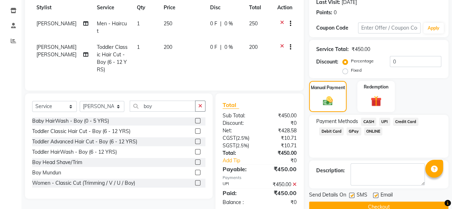
scroll to position [117, 0]
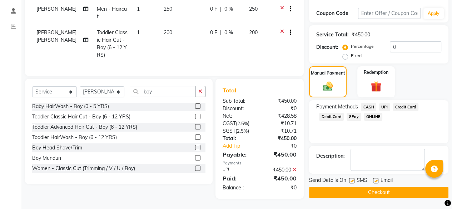
click at [385, 193] on button "Checkout" at bounding box center [378, 192] width 139 height 11
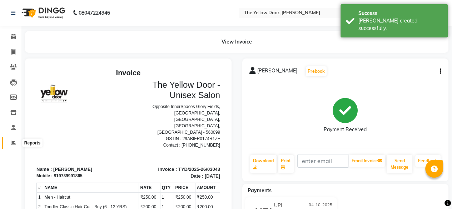
click at [11, 143] on icon at bounding box center [13, 142] width 5 height 5
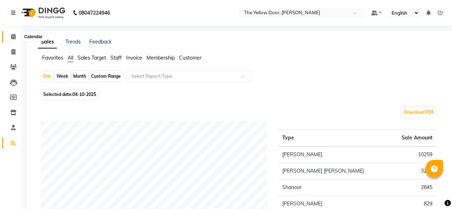
click at [15, 39] on icon at bounding box center [13, 36] width 5 height 5
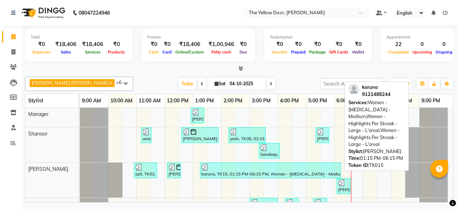
click at [230, 169] on div at bounding box center [271, 167] width 138 height 7
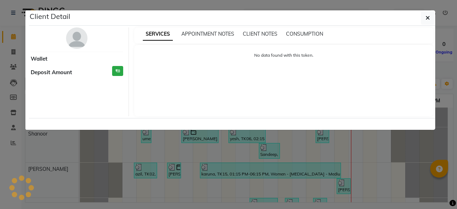
select select "3"
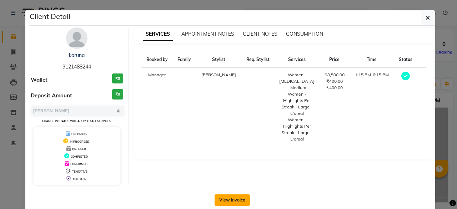
click at [226, 203] on button "View Invoice" at bounding box center [232, 200] width 35 height 11
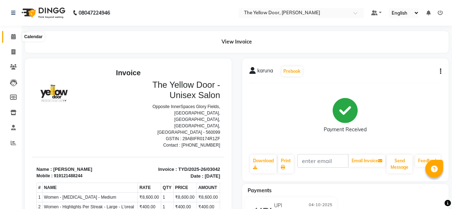
click at [9, 36] on span at bounding box center [13, 37] width 13 height 8
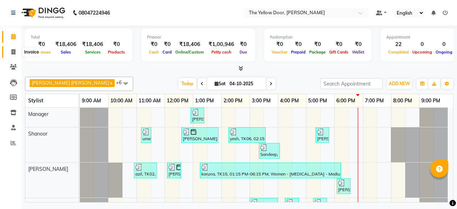
click at [16, 53] on span at bounding box center [13, 52] width 13 height 8
select select "service"
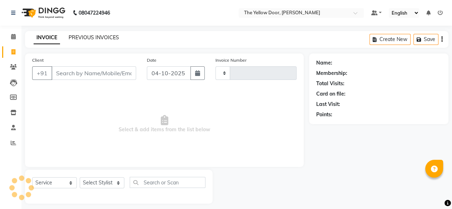
click at [103, 39] on link "PREVIOUS INVOICES" at bounding box center [94, 37] width 50 height 6
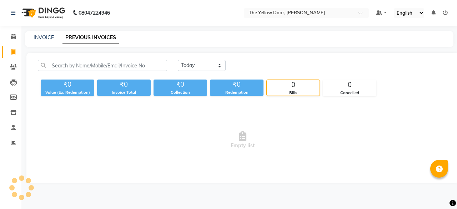
click at [255, 135] on span "Empty list" at bounding box center [243, 140] width 410 height 71
